Goal: Navigation & Orientation: Understand site structure

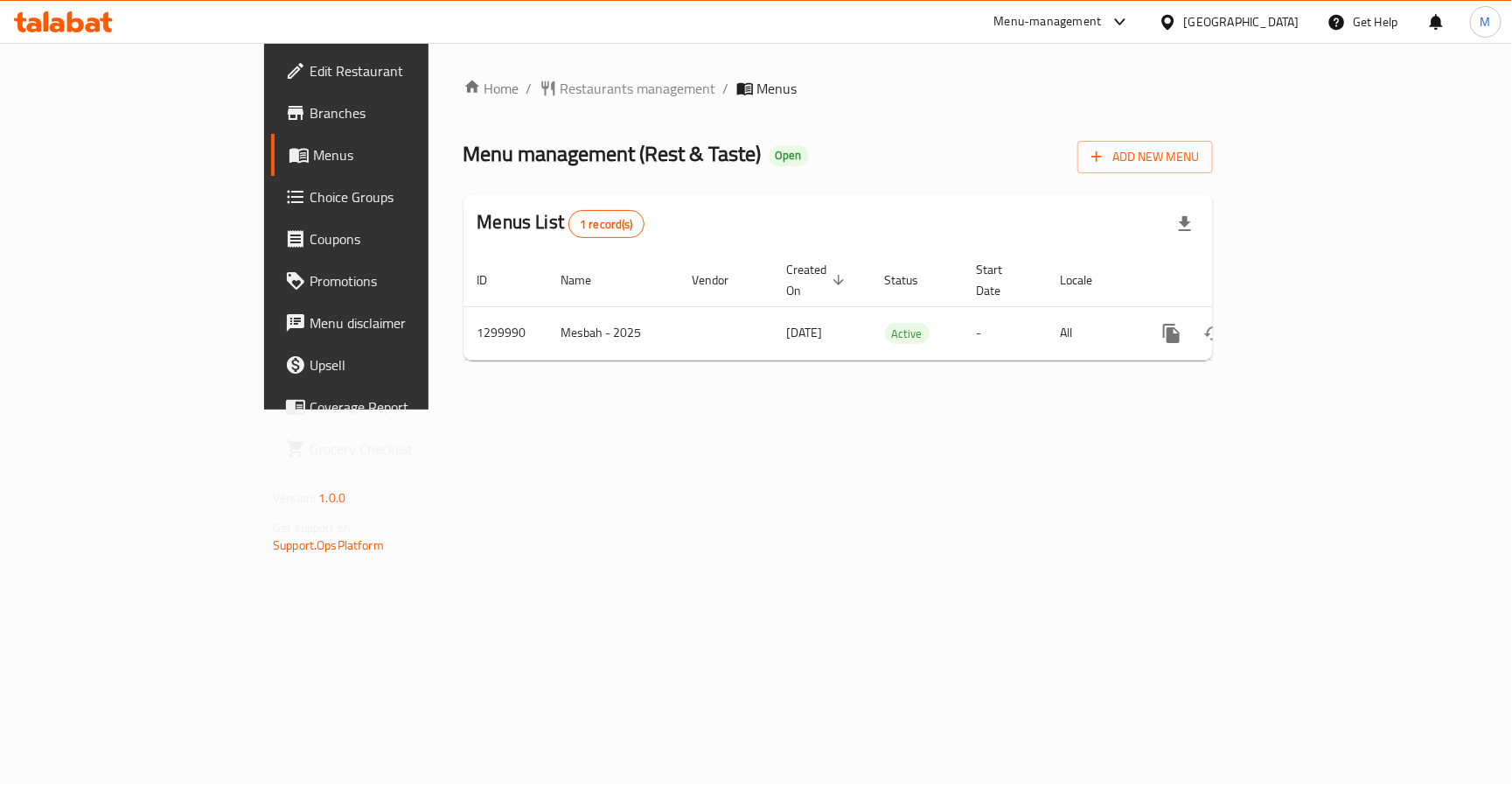
click at [916, 409] on div "Home / Restaurants management / Menus Menu management ( Rest & Taste ) Open Add…" at bounding box center [838, 226] width 820 height 367
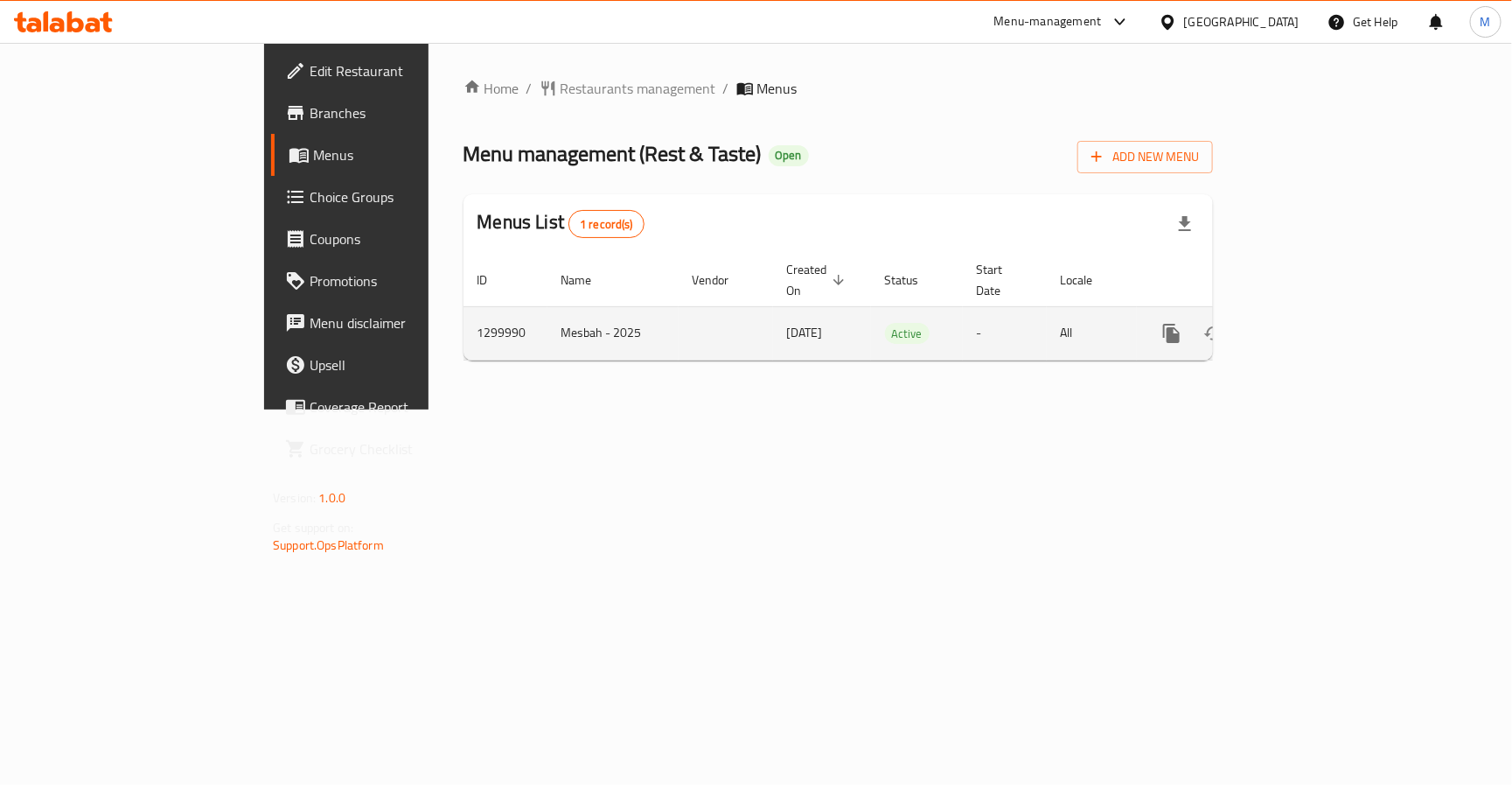
click at [1309, 323] on icon "enhanced table" at bounding box center [1298, 333] width 21 height 21
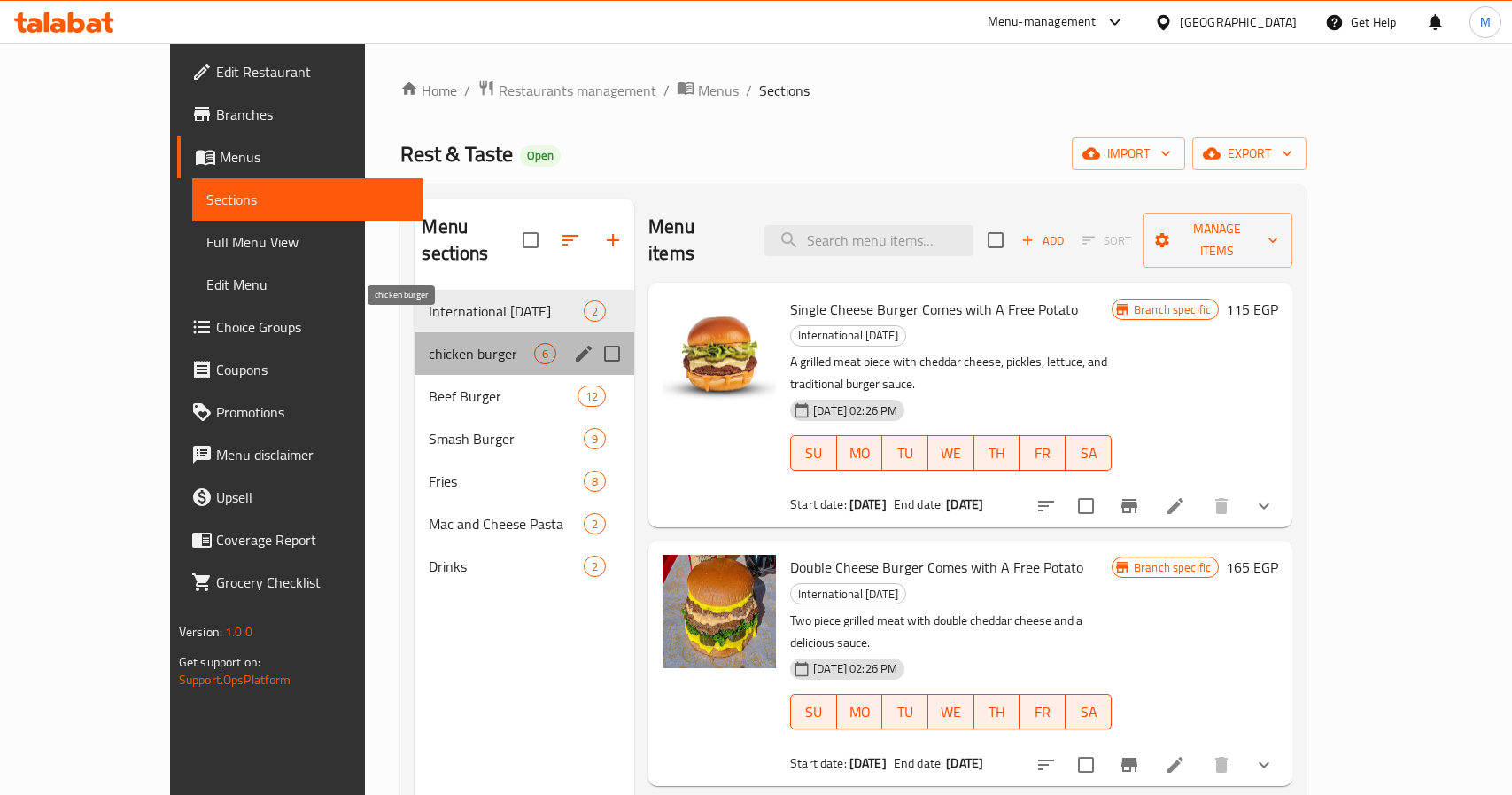
click at [428, 343] on span "chicken burger" at bounding box center [481, 353] width 106 height 21
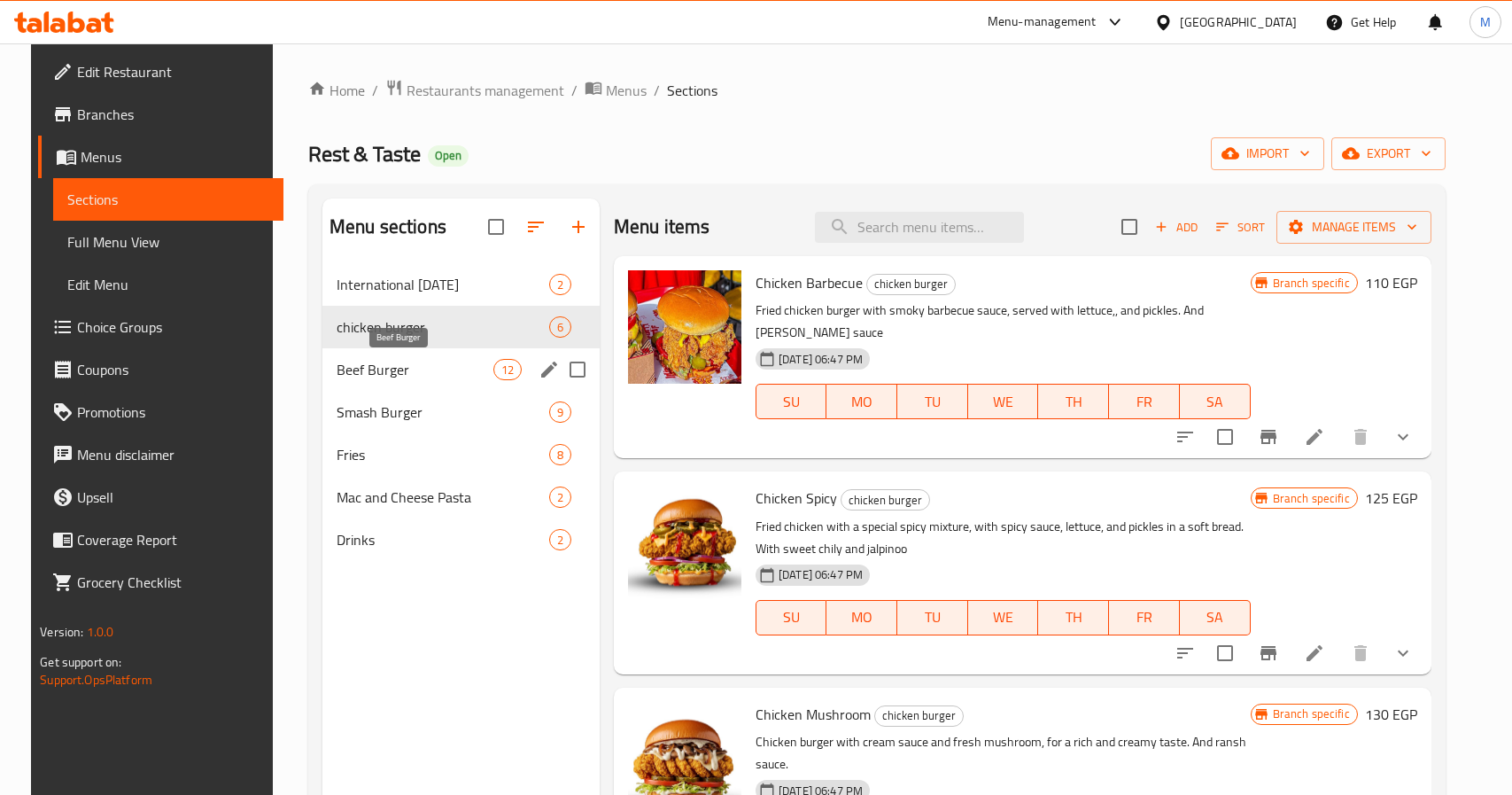
click at [388, 375] on span "Beef Burger" at bounding box center [415, 369] width 157 height 21
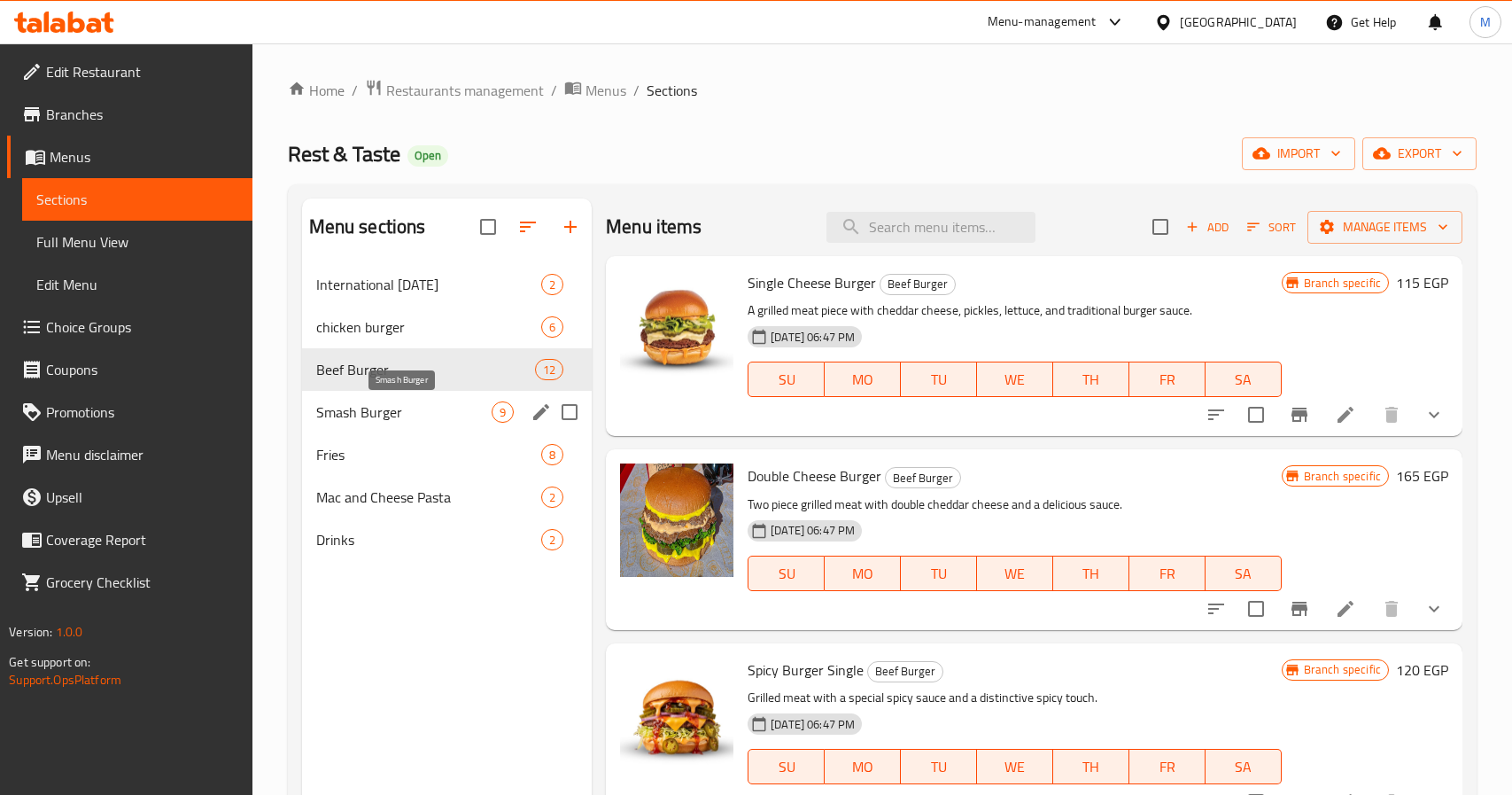
click at [392, 410] on span "Smash Burger" at bounding box center [404, 412] width 176 height 21
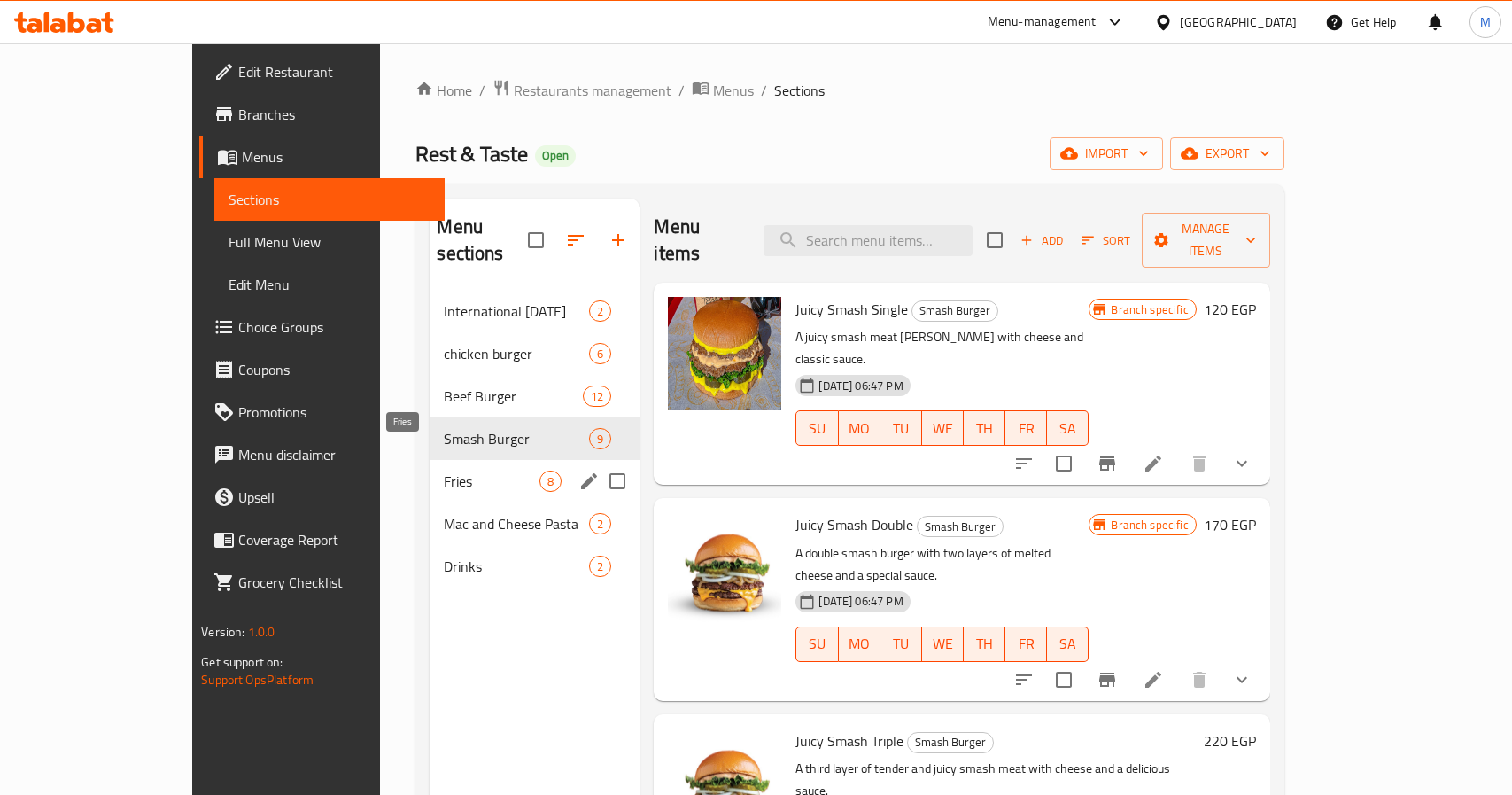
click at [444, 471] on span "Fries" at bounding box center [492, 481] width 96 height 21
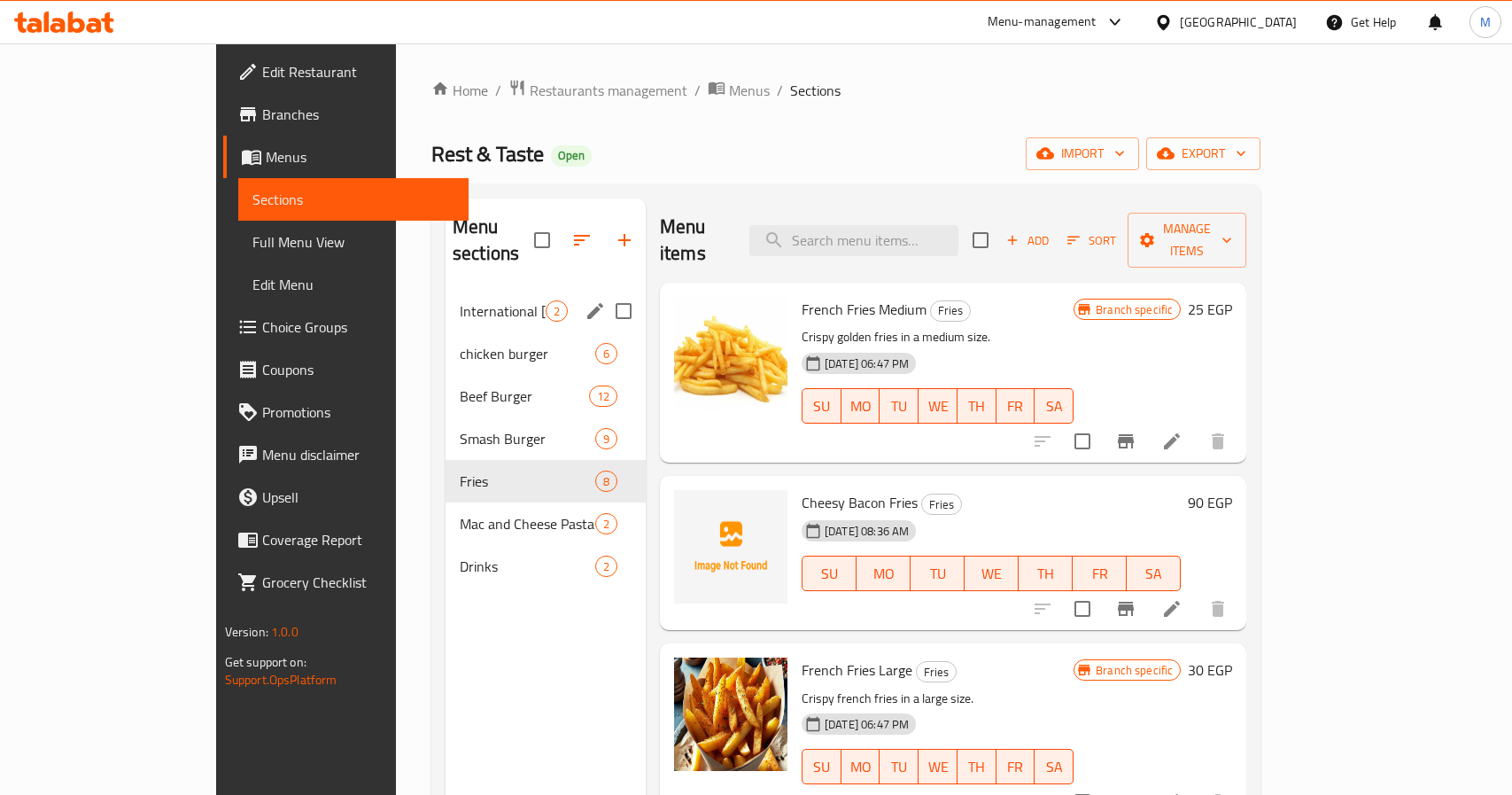
click at [446, 290] on div "International [DATE] 2" at bounding box center [546, 311] width 200 height 42
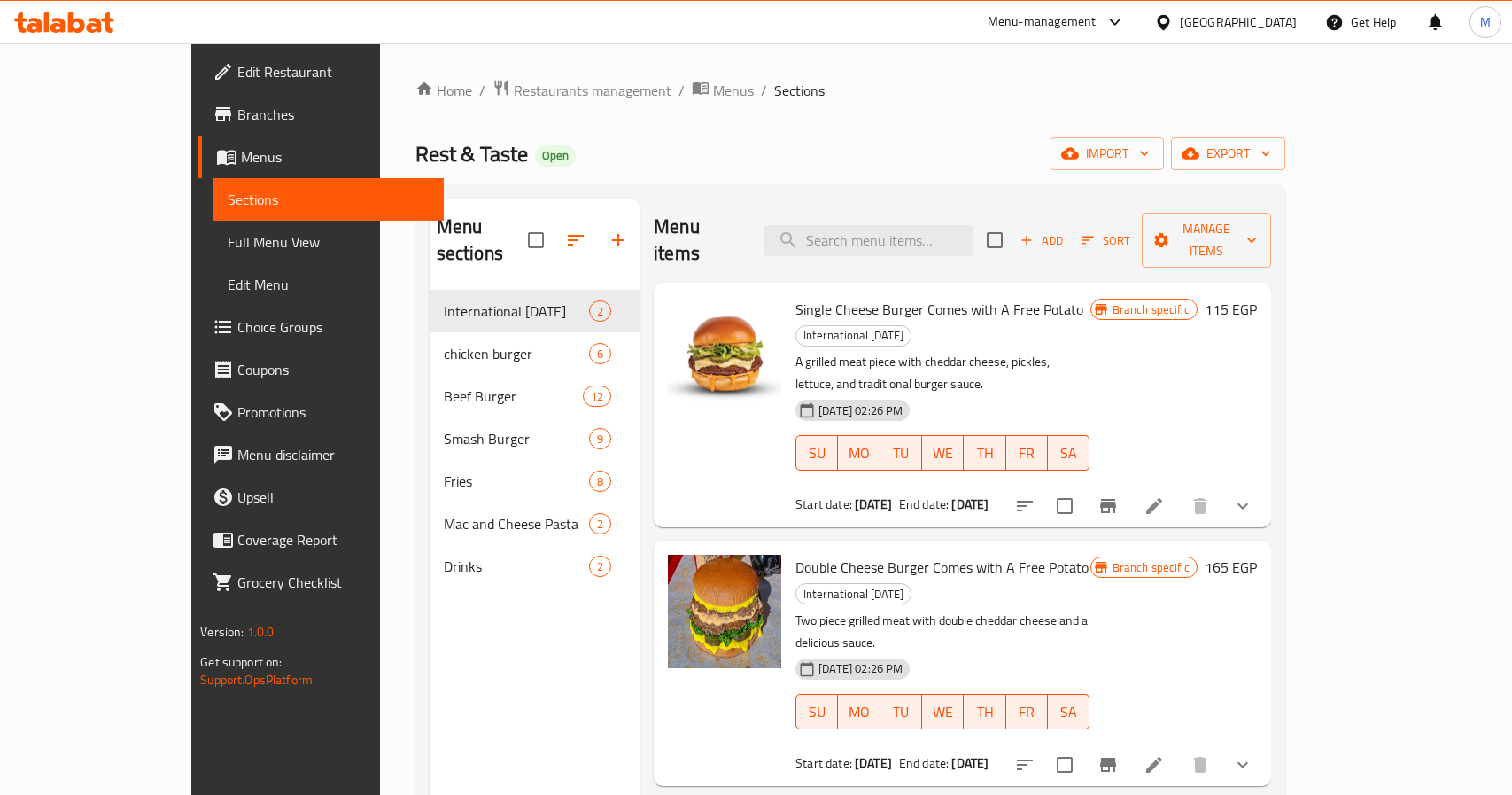
click at [237, 114] on span "Branches" at bounding box center [333, 114] width 192 height 21
